Goal: Check status: Check status

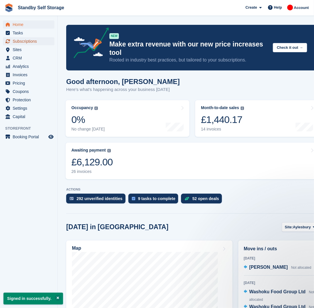
click at [34, 39] on span "Subscriptions" at bounding box center [30, 41] width 35 height 8
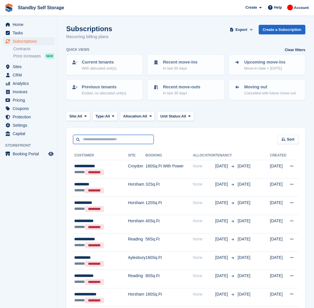
click at [97, 142] on input "text" at bounding box center [113, 140] width 81 height 10
type input "*****"
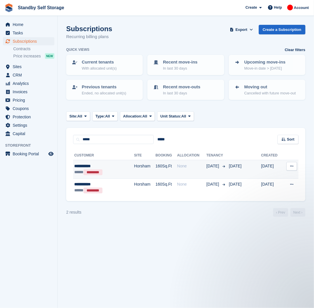
click at [177, 172] on td "None" at bounding box center [191, 169] width 29 height 18
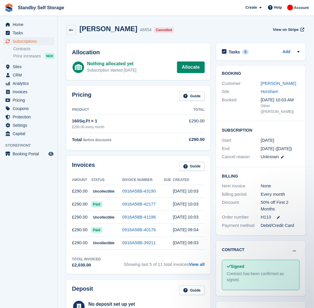
click at [268, 86] on div "[PERSON_NAME]" at bounding box center [280, 83] width 39 height 7
click at [270, 84] on link "[PERSON_NAME]" at bounding box center [278, 83] width 35 height 5
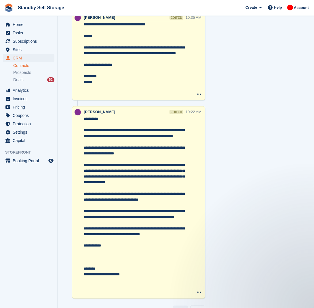
scroll to position [4183, 0]
